Goal: Transaction & Acquisition: Purchase product/service

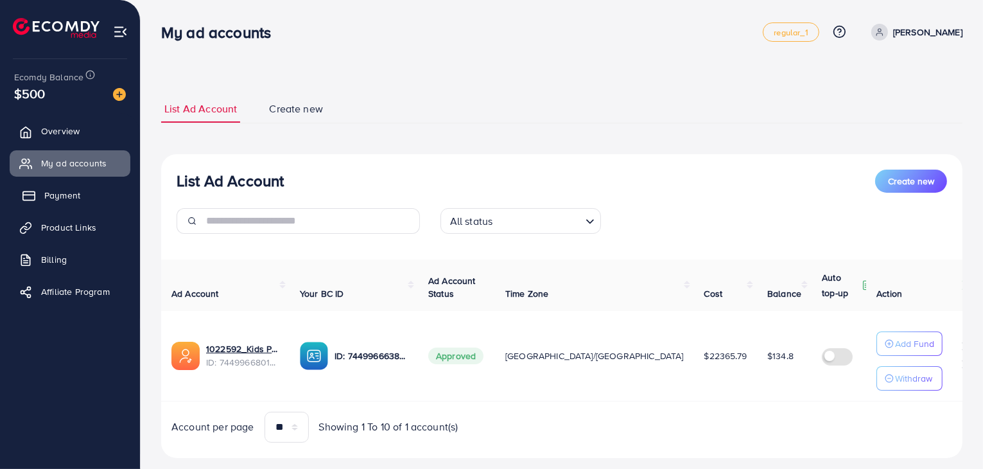
click at [69, 196] on span "Payment" at bounding box center [62, 195] width 36 height 13
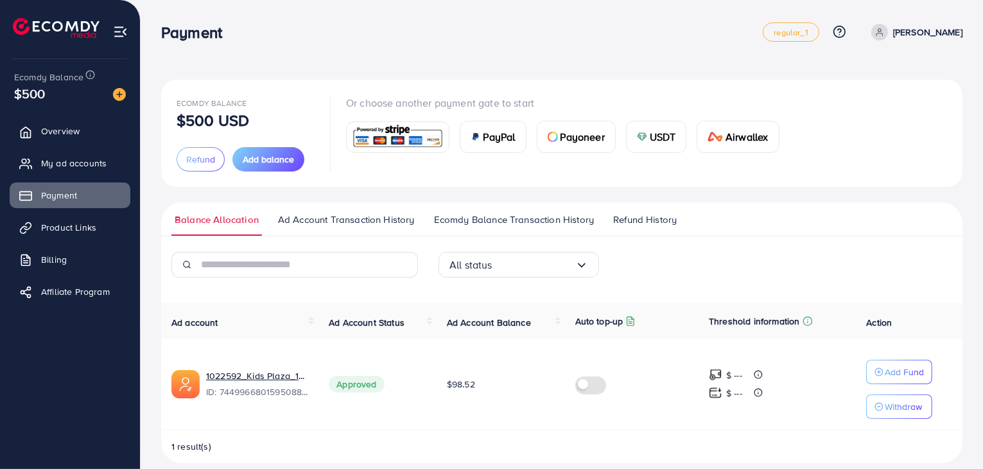
click at [651, 133] on span "USDT" at bounding box center [663, 136] width 26 height 15
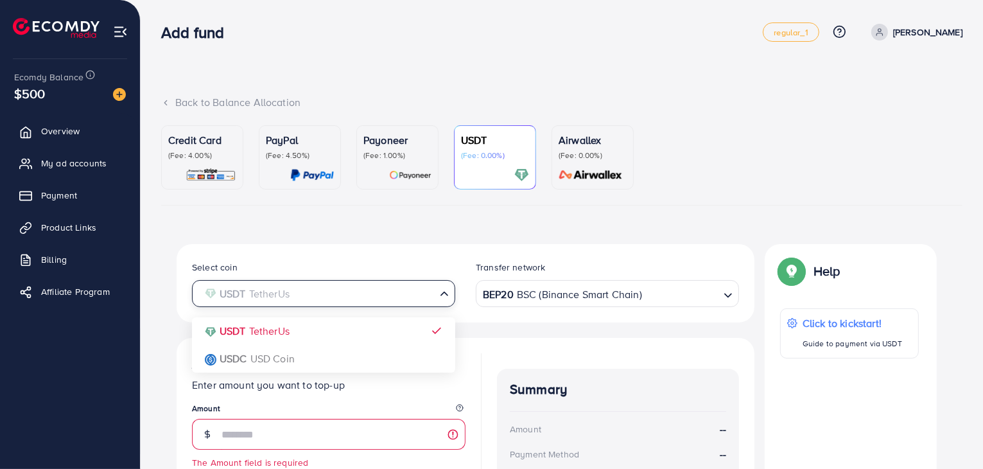
click at [379, 290] on input "Search for option" at bounding box center [316, 294] width 237 height 20
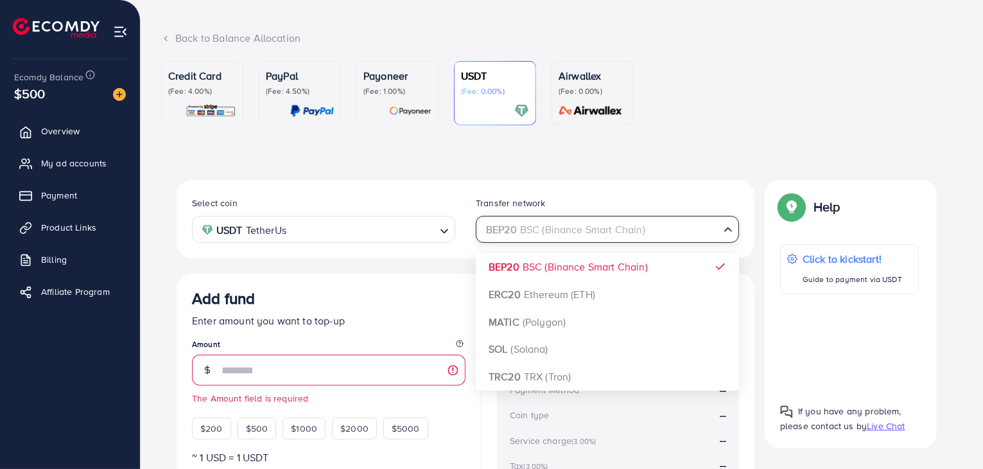
click at [560, 237] on div "BEP20 BSC (Binance Smart Chain)" at bounding box center [599, 228] width 239 height 22
click at [381, 220] on input "Search for option" at bounding box center [362, 230] width 144 height 20
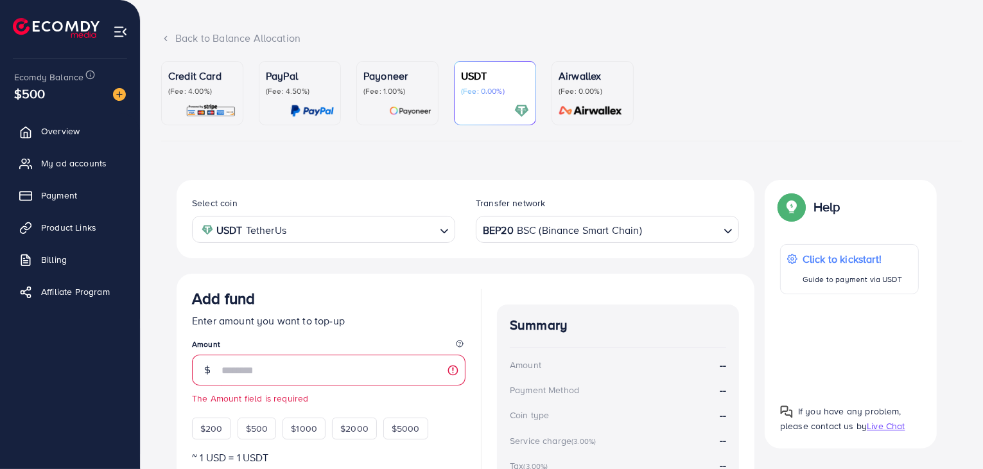
click at [381, 200] on div "Select coin USDT TetherUs Loading... USDT TetherUs USDC USD Coin" at bounding box center [324, 219] width 284 height 48
click at [599, 232] on div "BEP20 BSC (Binance Smart Chain)" at bounding box center [599, 228] width 239 height 22
drag, startPoint x: 195, startPoint y: 204, endPoint x: 539, endPoint y: 203, distance: 344.2
click at [539, 203] on div "Select coin USDT TetherUs Loading... Transfer network BEP20 BSC (Binance Smart …" at bounding box center [466, 219] width 568 height 48
click at [534, 202] on label "Transfer network" at bounding box center [511, 202] width 70 height 13
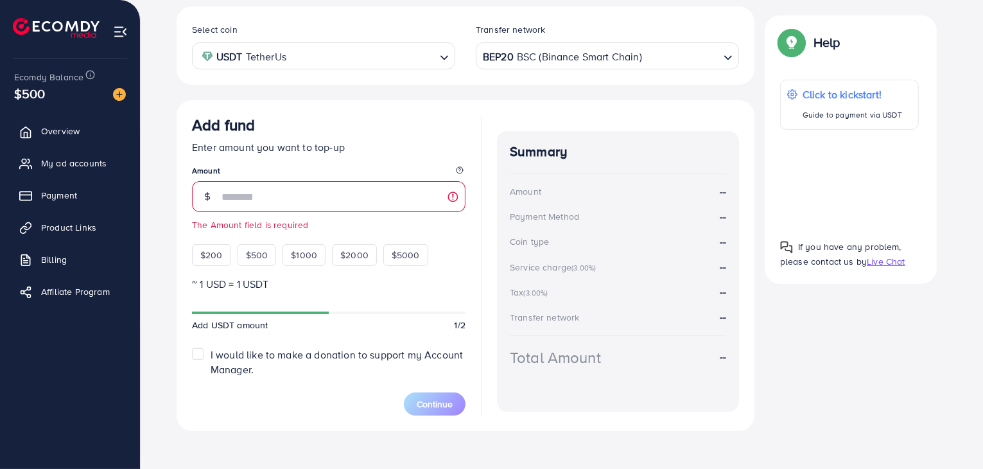
scroll to position [245, 0]
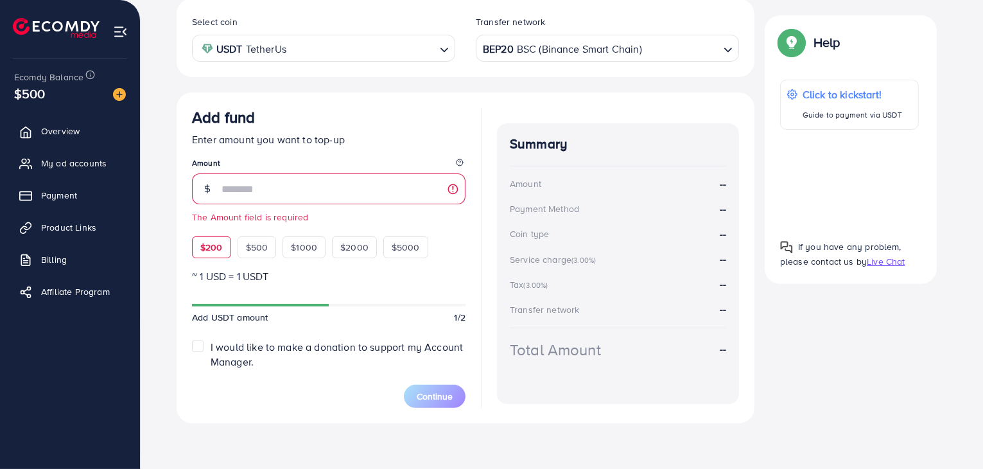
click at [220, 250] on span "$200" at bounding box center [211, 247] width 22 height 13
type input "***"
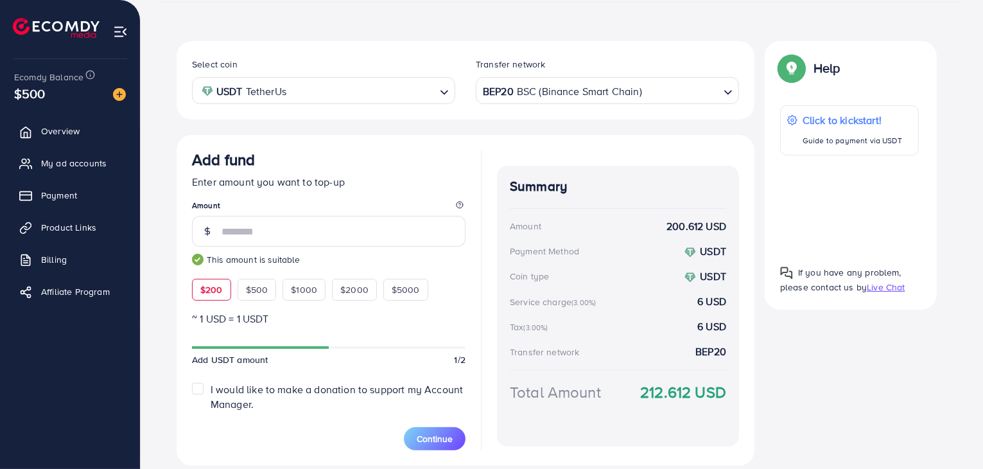
scroll to position [181, 0]
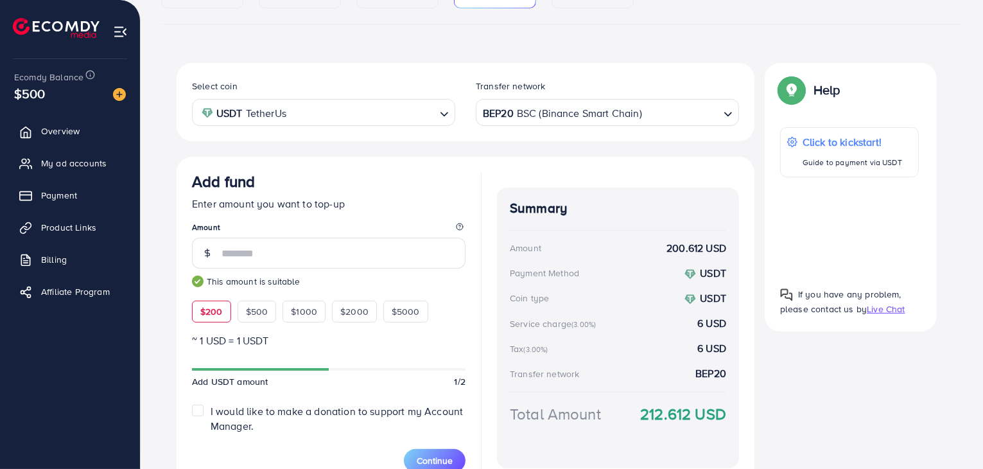
click at [544, 114] on div "BEP20 BSC (Binance Smart Chain)" at bounding box center [599, 111] width 239 height 22
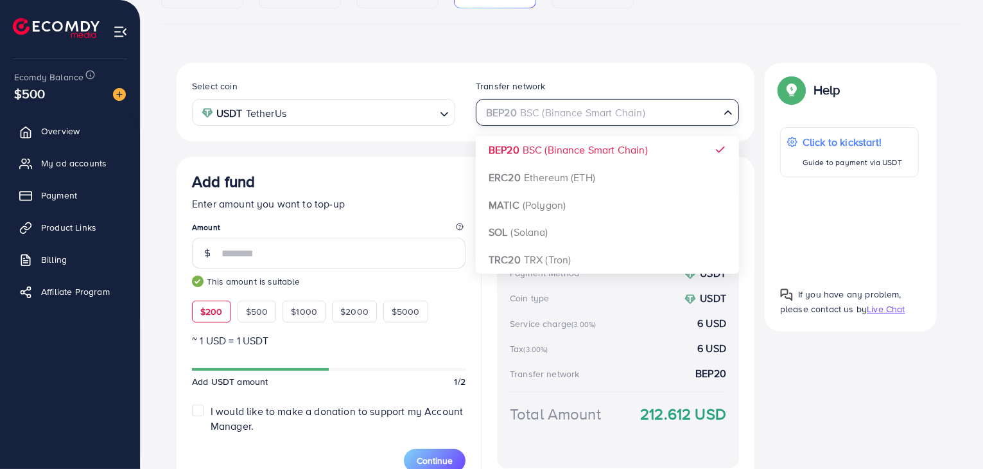
click at [403, 76] on div "Select coin USDT TetherUs Loading... Transfer network BEP20 BSC (Binance Smart …" at bounding box center [466, 102] width 578 height 78
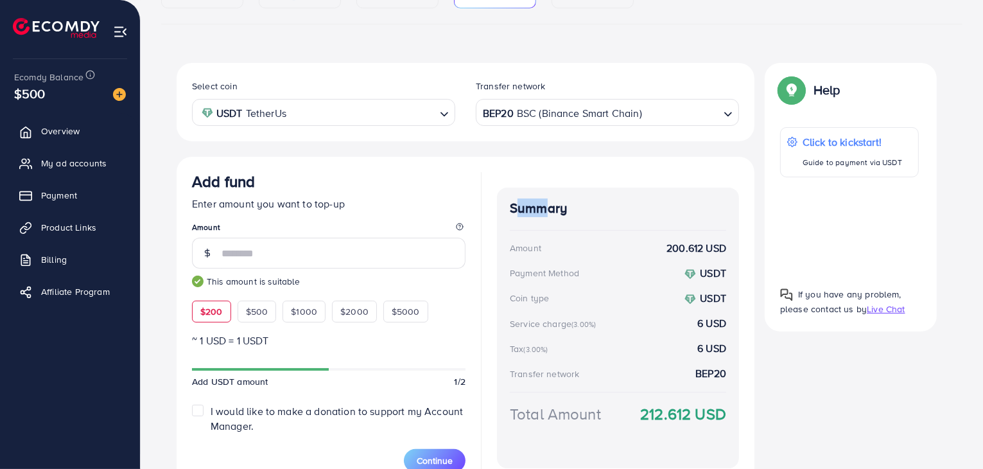
drag, startPoint x: 511, startPoint y: 209, endPoint x: 537, endPoint y: 215, distance: 27.1
click at [537, 215] on h4 "Summary" at bounding box center [618, 208] width 216 height 16
click at [505, 193] on div "Summary Amount 200.612 USD Payment Method USDT Coin type USDT Service charge (3…" at bounding box center [618, 327] width 242 height 281
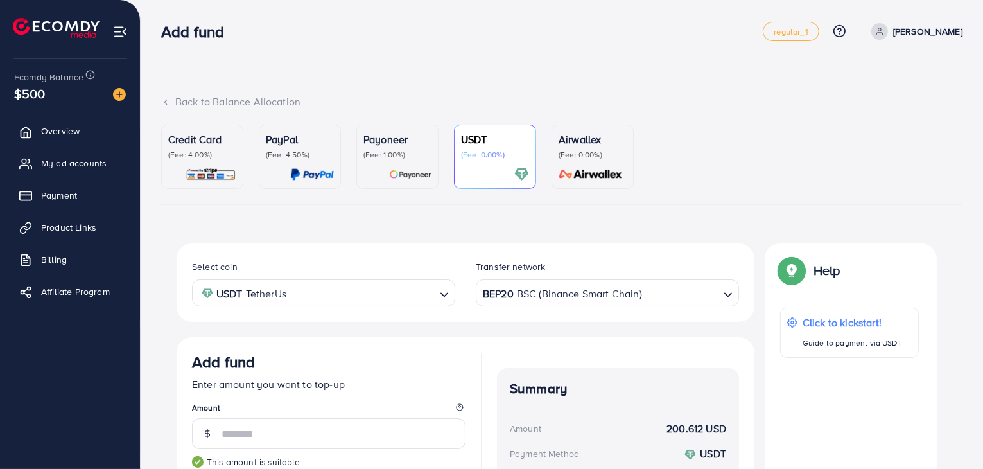
scroll to position [0, 0]
click at [186, 161] on div "Credit Card (Fee: 4.00%)" at bounding box center [202, 157] width 68 height 50
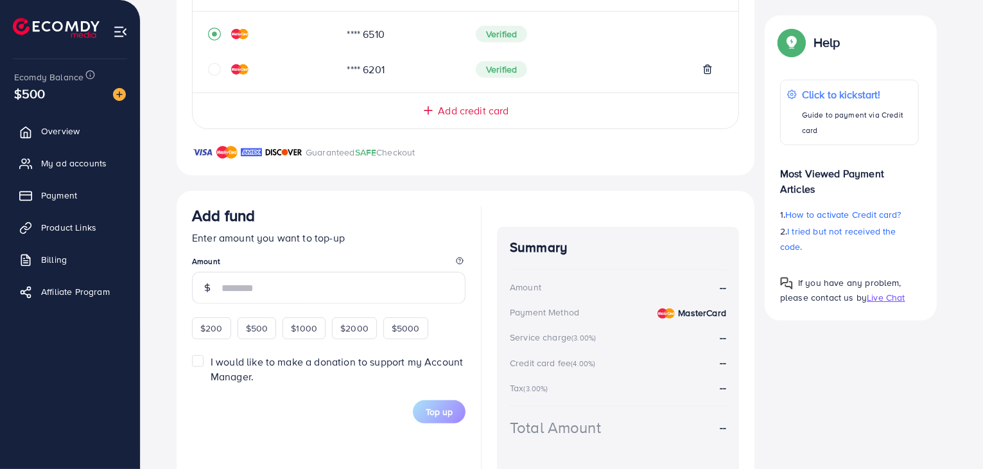
scroll to position [321, 0]
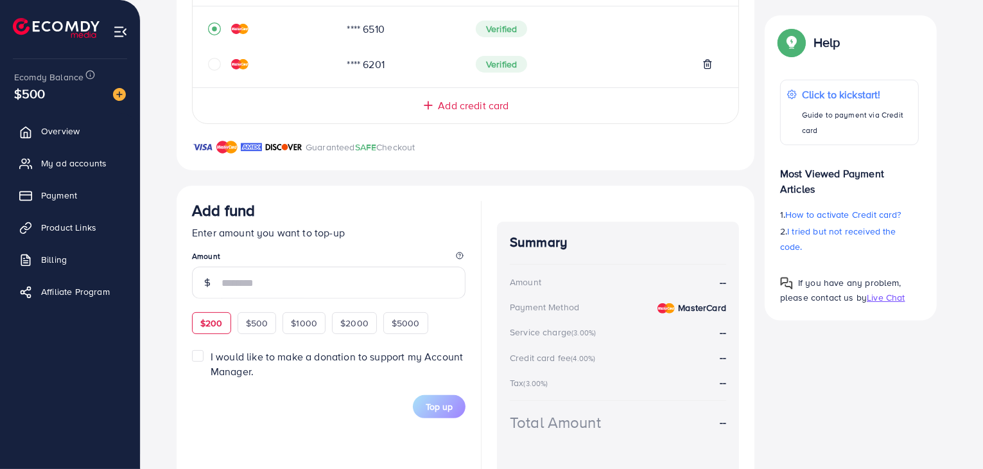
click at [223, 323] on div "$200" at bounding box center [211, 323] width 39 height 22
type input "***"
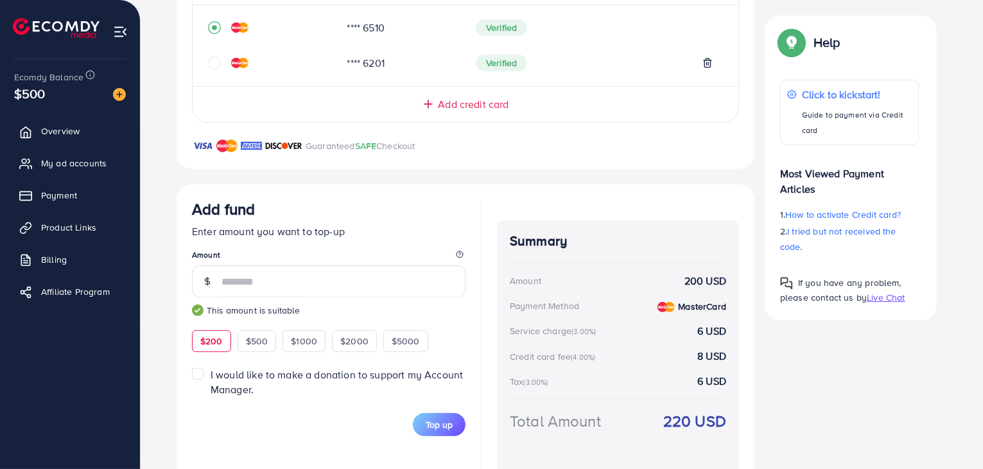
scroll to position [300, 0]
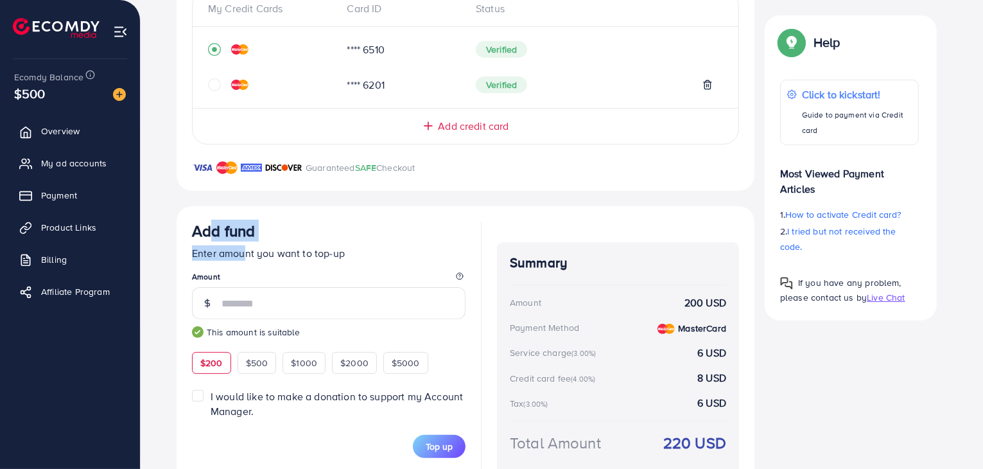
drag, startPoint x: 198, startPoint y: 234, endPoint x: 247, endPoint y: 245, distance: 50.0
click at [247, 245] on div "Add fund Enter amount you want to top-up Amount *** This amount is suitable $20…" at bounding box center [329, 298] width 274 height 152
click at [222, 232] on h3 "Add fund" at bounding box center [223, 231] width 63 height 19
drag, startPoint x: 195, startPoint y: 231, endPoint x: 358, endPoint y: 257, distance: 164.6
click at [358, 257] on div "Add fund Enter amount you want to top-up Amount *** This amount is suitable $20…" at bounding box center [329, 298] width 274 height 152
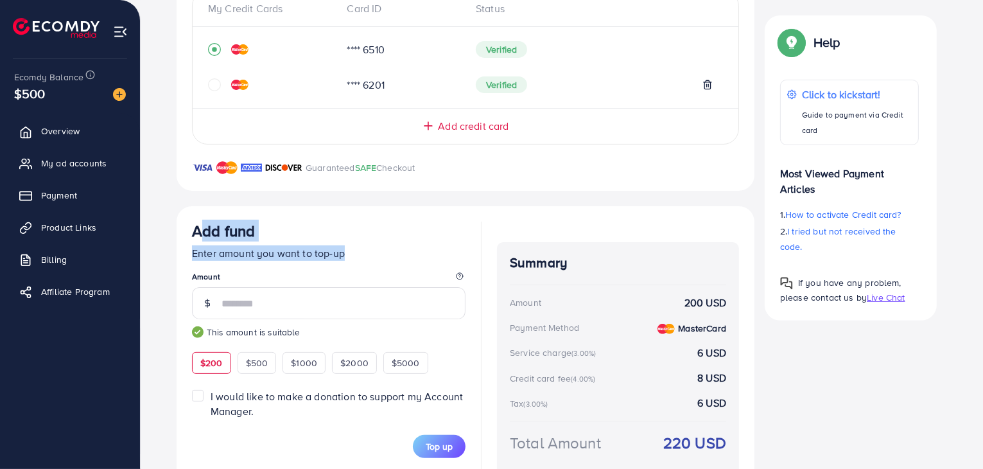
click at [308, 250] on p "Enter amount you want to top-up" at bounding box center [329, 252] width 274 height 15
drag, startPoint x: 195, startPoint y: 231, endPoint x: 343, endPoint y: 252, distance: 149.2
click at [343, 252] on div "Add fund Enter amount you want to top-up Amount *** This amount is suitable $20…" at bounding box center [329, 298] width 274 height 152
click at [337, 253] on p "Enter amount you want to top-up" at bounding box center [329, 252] width 274 height 15
drag, startPoint x: 193, startPoint y: 230, endPoint x: 342, endPoint y: 256, distance: 151.2
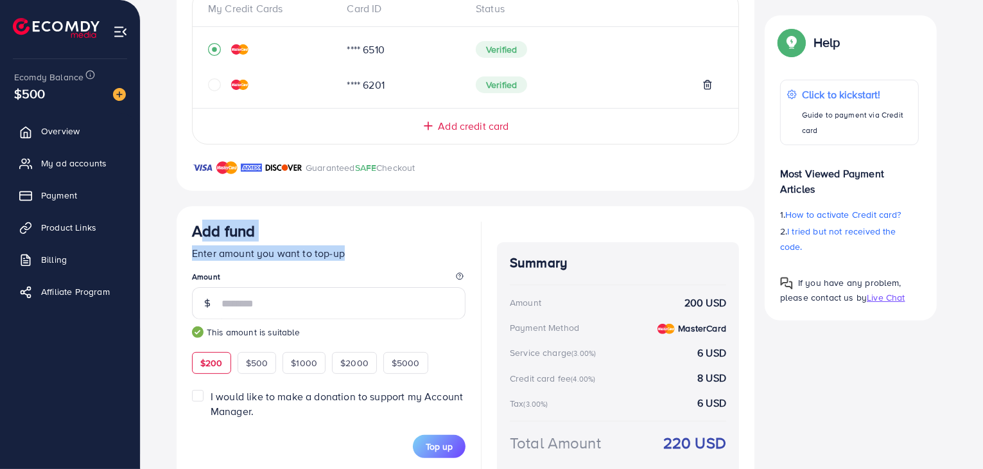
click at [342, 256] on div "Add fund Enter amount you want to top-up Amount *** This amount is suitable $20…" at bounding box center [329, 298] width 274 height 152
click at [342, 256] on p "Enter amount you want to top-up" at bounding box center [329, 252] width 274 height 15
